Goal: Transaction & Acquisition: Purchase product/service

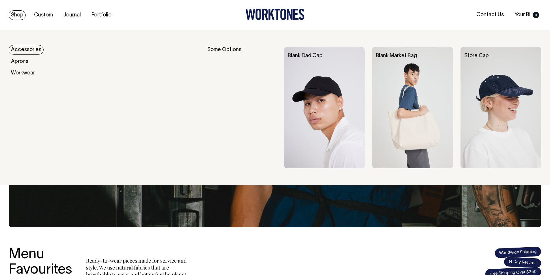
click at [329, 98] on img at bounding box center [324, 107] width 81 height 121
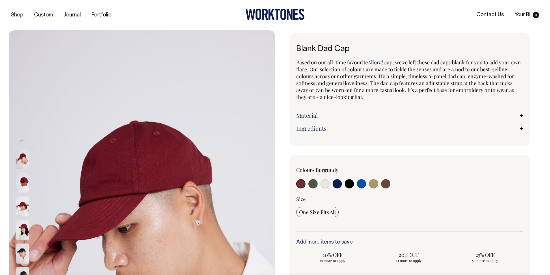
drag, startPoint x: 315, startPoint y: 190, endPoint x: 314, endPoint y: 183, distance: 7.6
click at [314, 183] on div "Colour • [GEOGRAPHIC_DATA]" at bounding box center [409, 199] width 227 height 65
click at [314, 183] on input "radio" at bounding box center [312, 183] width 9 height 9
radio input "true"
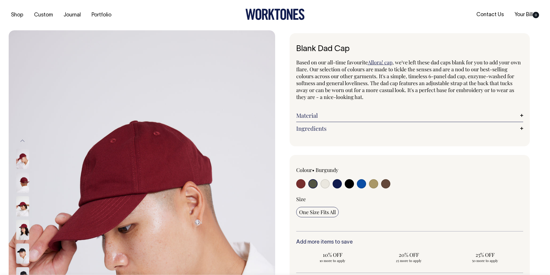
select select "Olive"
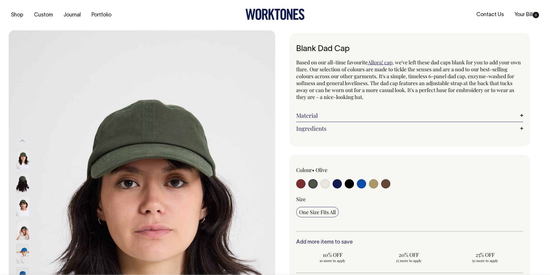
click at [25, 230] on img at bounding box center [22, 230] width 13 height 20
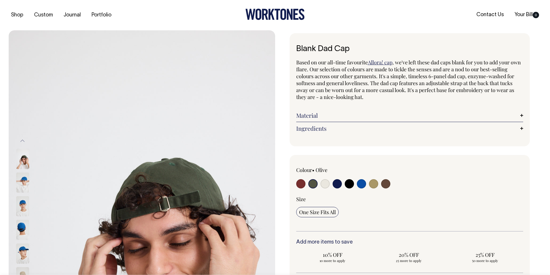
click at [22, 159] on img at bounding box center [22, 159] width 13 height 20
click at [23, 163] on img at bounding box center [22, 159] width 13 height 20
click at [25, 139] on button "Previous" at bounding box center [22, 140] width 9 height 13
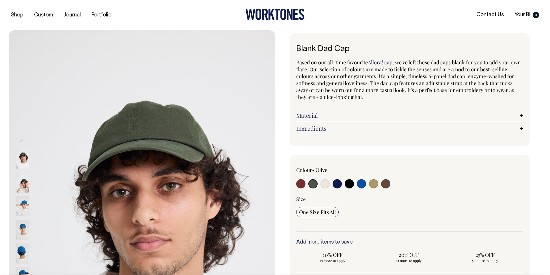
click at [25, 139] on button "Previous" at bounding box center [22, 140] width 9 height 13
click at [24, 143] on button "Previous" at bounding box center [22, 140] width 9 height 13
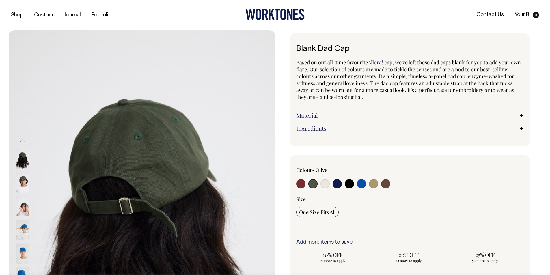
click at [23, 140] on button "Previous" at bounding box center [22, 140] width 9 height 13
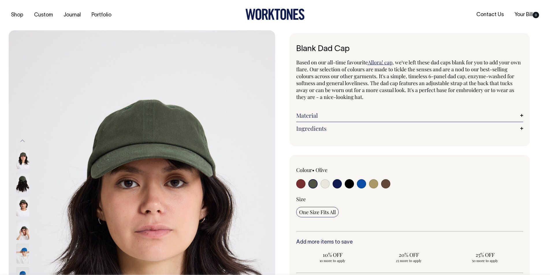
click at [22, 178] on img at bounding box center [22, 183] width 13 height 20
